Goal: Task Accomplishment & Management: Manage account settings

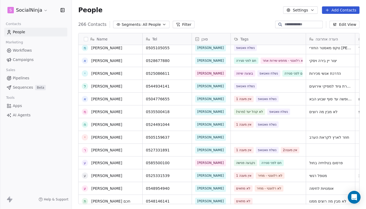
scroll to position [107, 0]
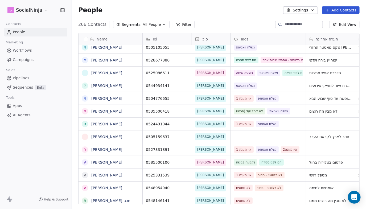
click at [300, 164] on div "נקבעה פגישה חם לפני סגירה" at bounding box center [268, 162] width 75 height 13
click at [289, 163] on div "נקבעה פגישה חם לפני סגירה" at bounding box center [268, 162] width 75 height 13
click at [290, 163] on div "נקבעה פגישה חם לפני סגירה" at bounding box center [268, 162] width 75 height 13
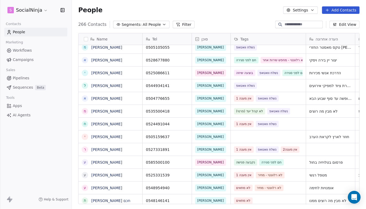
click at [291, 162] on div "נקבעה פגישה חם לפני סגירה" at bounding box center [268, 162] width 75 height 13
click at [292, 163] on div "נקבעה פגישה חם לפני סגירה" at bounding box center [268, 162] width 75 height 13
click at [96, 161] on link "[PERSON_NAME]" at bounding box center [106, 162] width 31 height 4
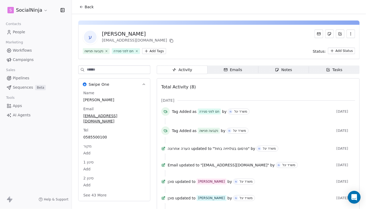
click at [43, 9] on html "S SocialNinja Contacts People Marketing Workflows Campaigns Sales Pipelines Seq…" at bounding box center [183, 104] width 366 height 209
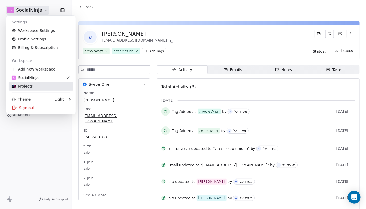
click at [31, 84] on div "Projects" at bounding box center [41, 86] width 59 height 5
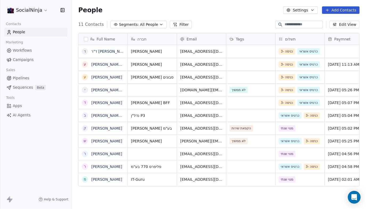
scroll to position [180, 290]
click at [336, 8] on button "Add Contacts" at bounding box center [341, 9] width 38 height 7
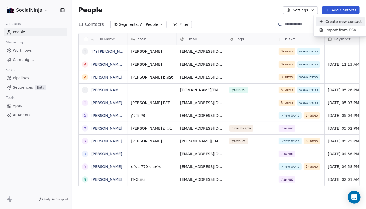
click at [333, 22] on span "Create new contact" at bounding box center [344, 22] width 36 height 6
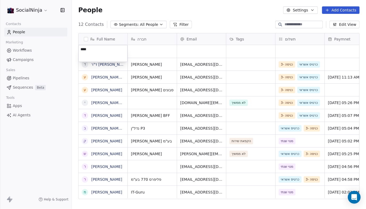
type textarea "****"
click at [142, 48] on html "SocialNinja Contacts People Marketing Workflows Campaigns Sales Pipelines Seque…" at bounding box center [183, 104] width 366 height 209
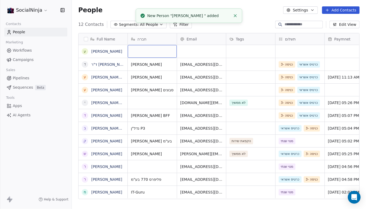
click at [142, 48] on div "grid" at bounding box center [152, 51] width 49 height 13
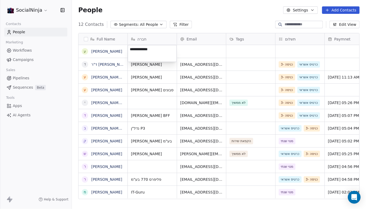
type textarea "**********"
click at [191, 56] on html "SocialNinja Contacts People Marketing Workflows Campaigns Sales Pipelines Seque…" at bounding box center [183, 104] width 366 height 209
click at [202, 53] on div "grid" at bounding box center [201, 51] width 49 height 13
type input "**********"
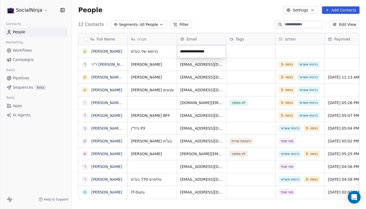
click at [255, 51] on html "SocialNinja Contacts People Marketing Workflows Campaigns Sales Pipelines Seque…" at bounding box center [183, 104] width 366 height 209
click at [288, 47] on div "grid" at bounding box center [300, 51] width 49 height 13
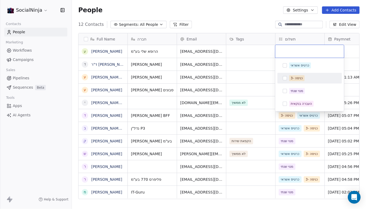
click at [286, 78] on button "Suggestions" at bounding box center [285, 78] width 4 height 4
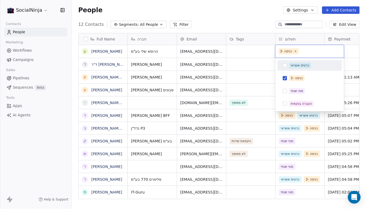
click at [310, 51] on input "text" at bounding box center [320, 51] width 41 height 6
click at [284, 65] on button "Suggestions" at bounding box center [285, 65] width 4 height 4
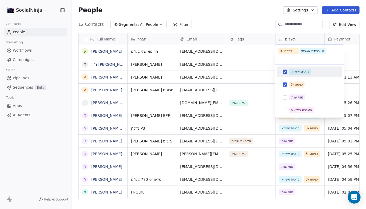
click at [215, 9] on html "SocialNinja Contacts People Marketing Workflows Campaigns Sales Pipelines Seque…" at bounding box center [183, 104] width 366 height 209
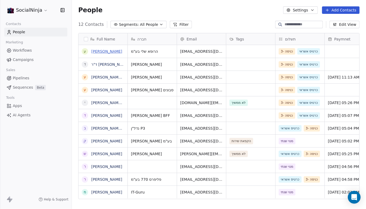
click at [95, 51] on link "[PERSON_NAME]" at bounding box center [106, 51] width 31 height 4
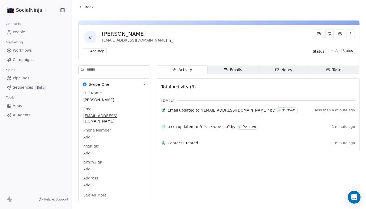
click at [91, 144] on span "שם חברה" at bounding box center [91, 146] width 18 height 5
click at [86, 144] on span "שם חברה" at bounding box center [91, 146] width 18 height 5
click at [92, 128] on span "Phone Number" at bounding box center [97, 130] width 30 height 5
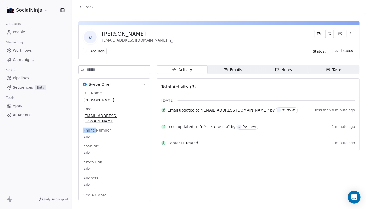
click at [96, 128] on span "Phone Number" at bounding box center [97, 130] width 30 height 5
click at [109, 144] on div "שם חברה Add" at bounding box center [114, 150] width 64 height 13
click at [93, 128] on span "Phone Number" at bounding box center [97, 130] width 30 height 5
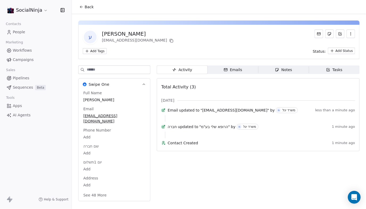
click at [89, 128] on span "Phone Number" at bounding box center [97, 130] width 30 height 5
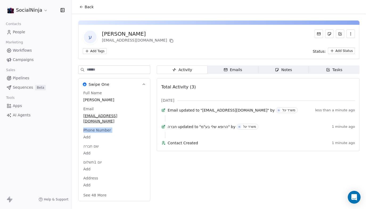
click at [89, 128] on span "Phone Number" at bounding box center [97, 130] width 30 height 5
click at [164, 185] on div "Activity Activity Emails Emails Notes Notes Tasks Tasks Total Activity (3) [DAT…" at bounding box center [258, 135] width 203 height 139
click at [276, 68] on icon "button" at bounding box center [277, 70] width 4 height 4
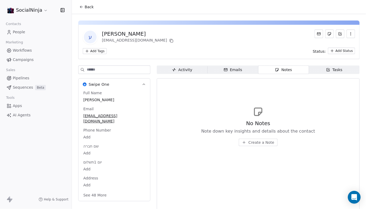
click at [255, 143] on span "Create a Note" at bounding box center [261, 142] width 26 height 5
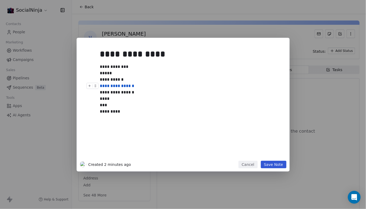
click at [138, 85] on div "**********" at bounding box center [189, 86] width 178 height 6
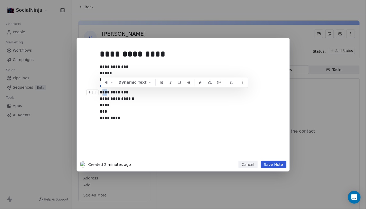
drag, startPoint x: 105, startPoint y: 93, endPoint x: 99, endPoint y: 93, distance: 6.1
click at [100, 93] on div "**********" at bounding box center [191, 92] width 182 height 6
click at [101, 93] on div "**********" at bounding box center [189, 92] width 178 height 6
drag, startPoint x: 104, startPoint y: 92, endPoint x: 101, endPoint y: 94, distance: 3.5
click at [101, 94] on div "**********" at bounding box center [189, 92] width 178 height 6
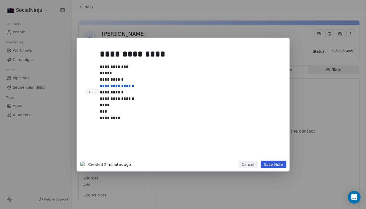
click at [101, 92] on div "**********" at bounding box center [191, 92] width 182 height 6
click at [270, 163] on button "Save Note" at bounding box center [274, 164] width 26 height 7
